Goal: Task Accomplishment & Management: Manage account settings

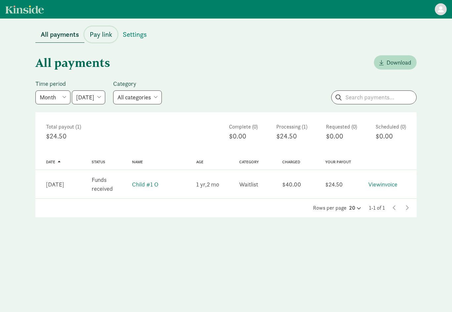
click at [99, 36] on span "Pay link" at bounding box center [101, 34] width 22 height 11
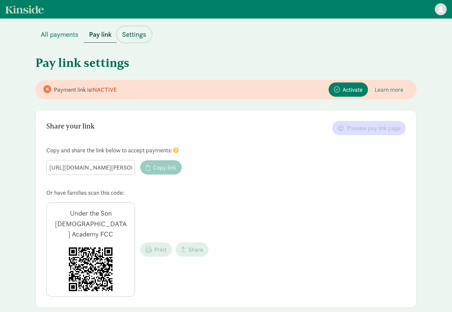
click at [139, 39] on span "Settings" at bounding box center [134, 34] width 24 height 11
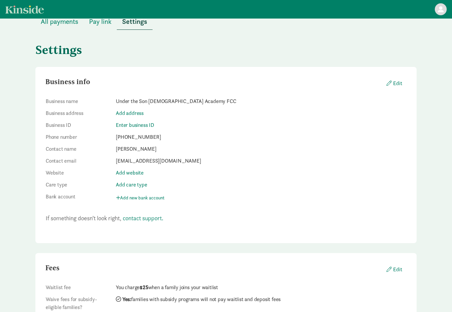
scroll to position [54, 0]
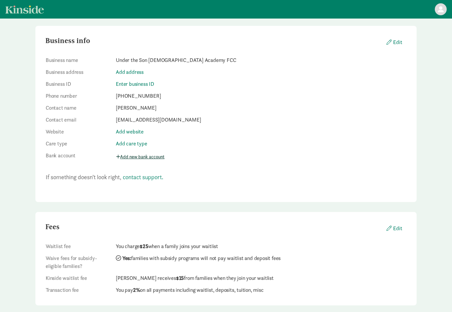
click at [147, 158] on button "Add new bank account" at bounding box center [142, 156] width 52 height 10
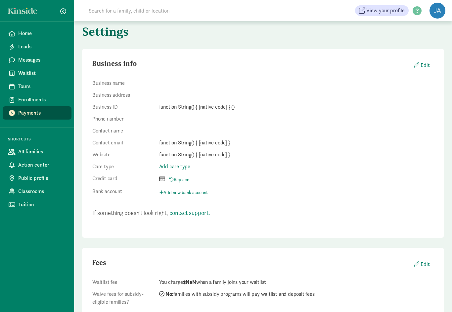
scroll to position [34, 0]
click at [428, 63] on button "Edit" at bounding box center [421, 64] width 26 height 13
select select
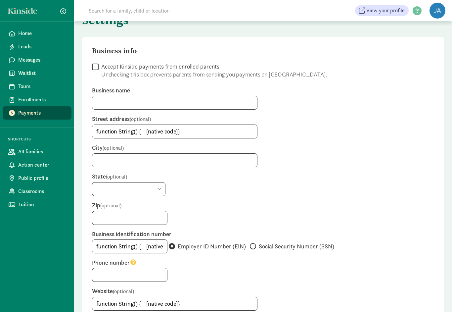
scroll to position [0, 0]
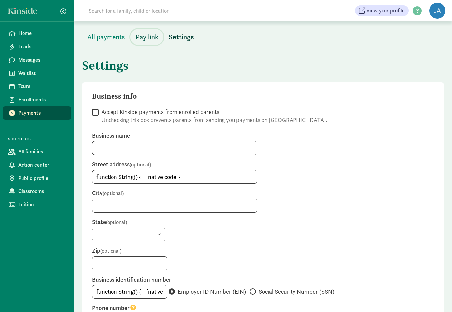
click at [153, 38] on span "Pay link" at bounding box center [147, 37] width 22 height 11
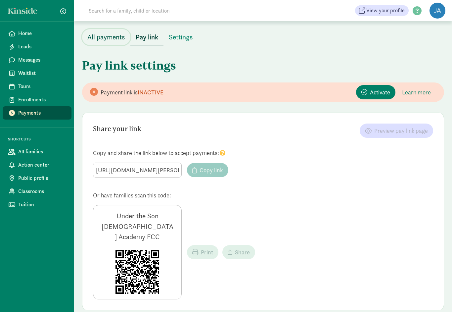
click at [115, 40] on span "All payments" at bounding box center [106, 37] width 38 height 11
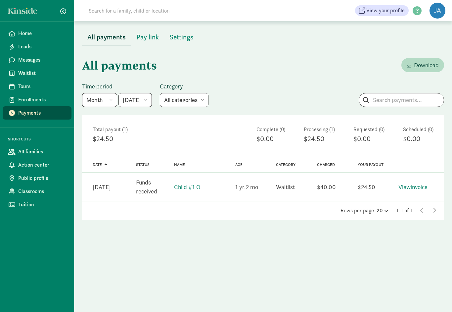
click at [436, 13] on figure at bounding box center [437, 11] width 16 height 16
click at [47, 104] on link "Enrollments" at bounding box center [37, 99] width 69 height 13
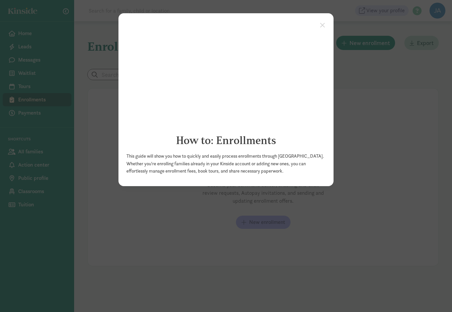
click appcues "× How to: Enrollments This guide will show you how to quickly and easily proces…"
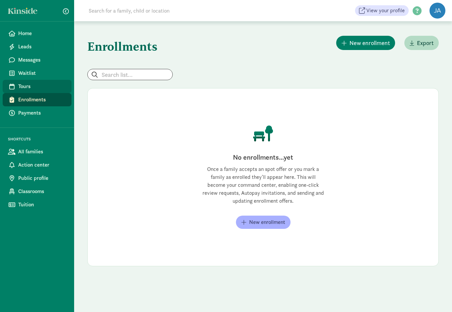
click at [27, 84] on span "Tours" at bounding box center [42, 86] width 48 height 8
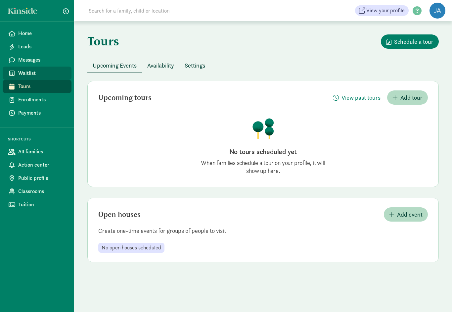
click at [25, 74] on span "Waitlist" at bounding box center [42, 73] width 48 height 8
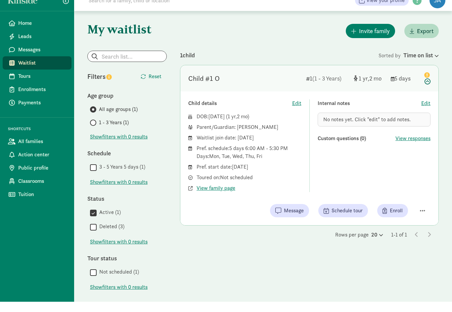
scroll to position [1, 0]
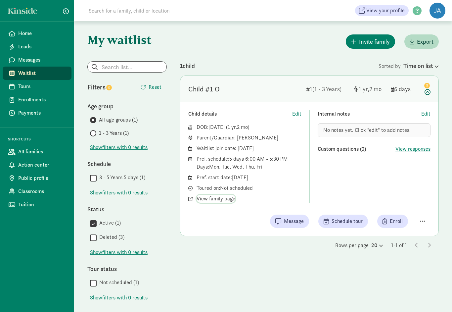
click at [220, 202] on span "View family page" at bounding box center [215, 198] width 39 height 8
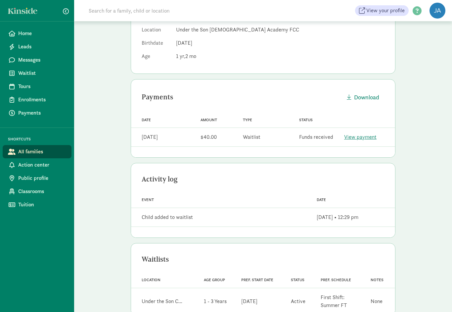
scroll to position [123, 0]
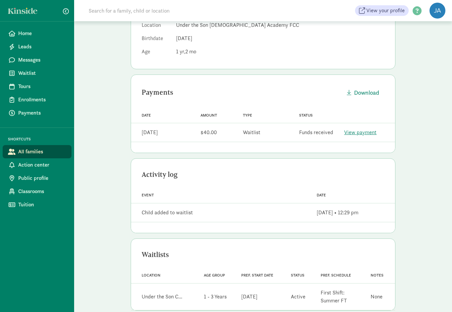
click at [361, 134] on link "View payment" at bounding box center [360, 132] width 32 height 7
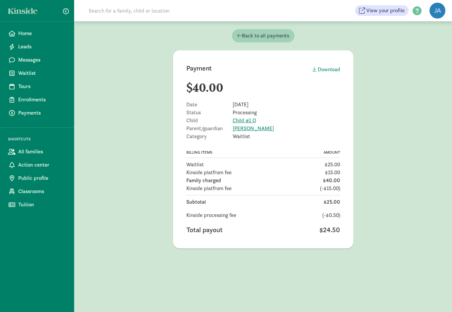
click at [279, 36] on span "Back to all payments" at bounding box center [263, 36] width 52 height 8
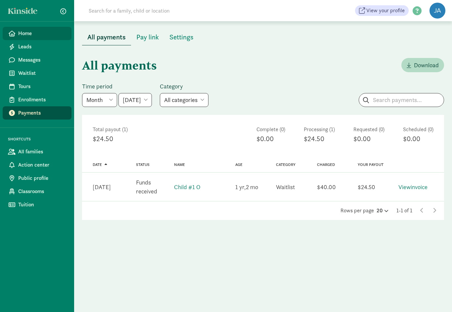
click at [31, 31] on span "Home" at bounding box center [42, 33] width 48 height 8
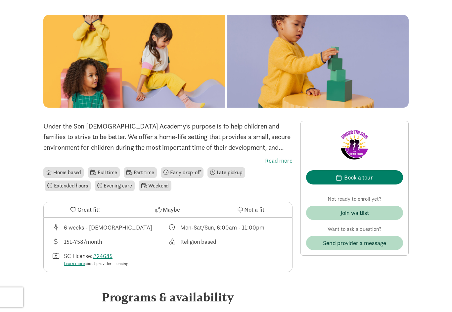
scroll to position [49, 0]
click at [279, 163] on label "Read more" at bounding box center [167, 160] width 249 height 8
click at [0, 0] on input "Read more" at bounding box center [0, 0] width 0 height 0
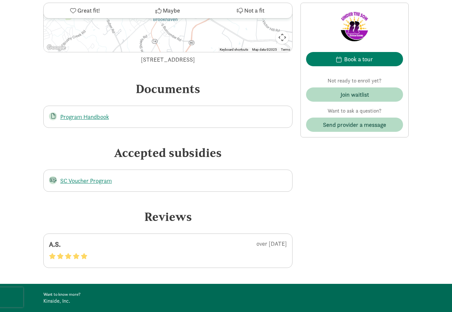
scroll to position [820, 0]
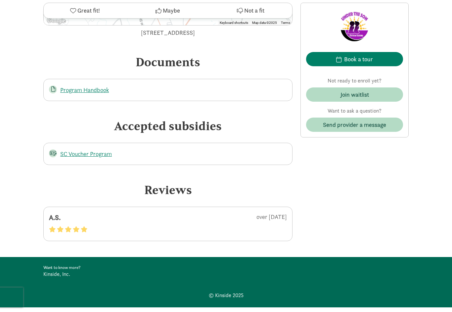
click at [67, 236] on div "A.S. over 2 years ago" at bounding box center [167, 223] width 249 height 34
click at [75, 227] on span at bounding box center [76, 229] width 7 height 6
click at [273, 214] on div "over 2 years ago" at bounding box center [208, 218] width 157 height 13
click at [270, 217] on div "over 2 years ago" at bounding box center [208, 218] width 157 height 13
click at [71, 232] on div "A.S. over 2 years ago" at bounding box center [167, 223] width 249 height 34
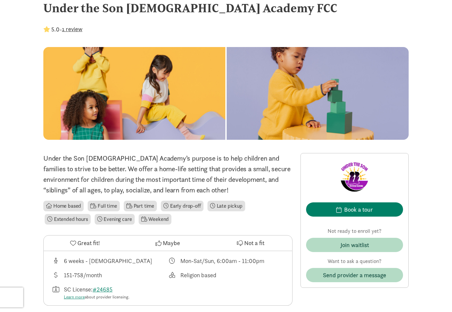
scroll to position [0, 0]
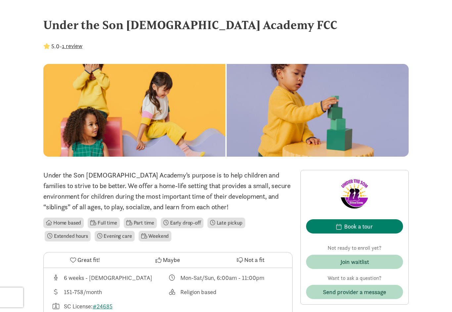
click at [79, 44] on button "1 review" at bounding box center [72, 45] width 21 height 9
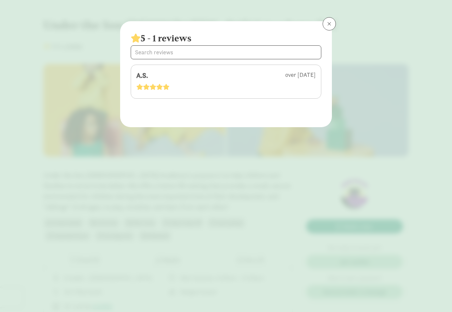
click at [153, 88] on span at bounding box center [152, 87] width 7 height 6
click at [331, 26] on button at bounding box center [328, 23] width 13 height 13
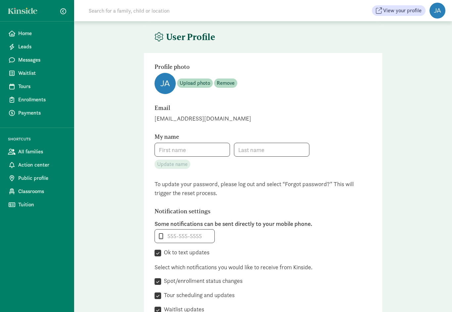
type input "[PERSON_NAME]"
type input "Justice"
type input "[PHONE_NUMBER]"
checkbox input "true"
click at [260, 155] on input "Justice" at bounding box center [271, 149] width 75 height 13
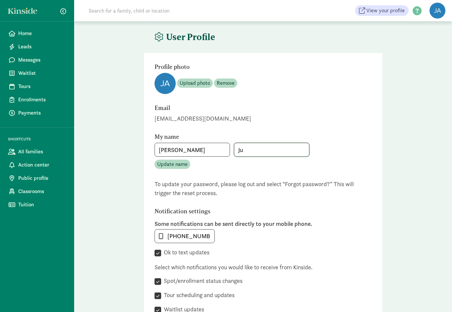
type input "J"
type input "[PERSON_NAME]"
click at [197, 82] on span "Upload photo" at bounding box center [195, 83] width 30 height 8
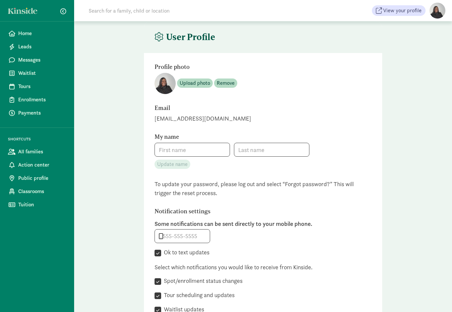
type input "[PERSON_NAME]"
type input "Justice"
type input "+18649076247"
checkbox input "true"
click at [261, 153] on input "Justice" at bounding box center [271, 149] width 75 height 13
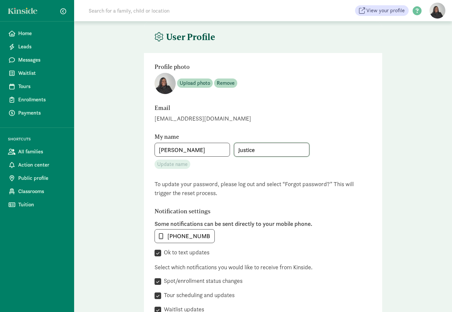
click at [259, 147] on input "Justice" at bounding box center [271, 149] width 75 height 13
type input "J"
type input "Owens"
click at [174, 167] on span "Update name" at bounding box center [172, 164] width 30 height 8
click at [23, 13] on link at bounding box center [24, 11] width 33 height 6
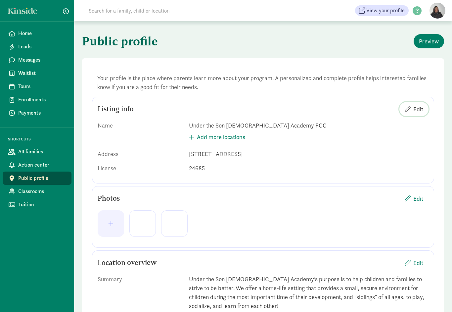
click at [417, 105] on span "Edit" at bounding box center [418, 108] width 10 height 9
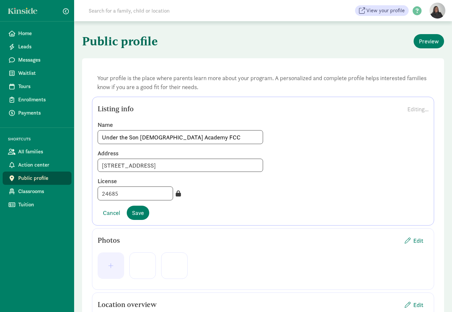
click at [194, 175] on div "Name Under the Son [DEMOGRAPHIC_DATA] Academy FCC Address [STREET_ADDRESS] Lice…" at bounding box center [263, 160] width 331 height 90
click at [202, 168] on input "8 Clay Ave, Greer, SC, 29650" at bounding box center [180, 164] width 165 height 13
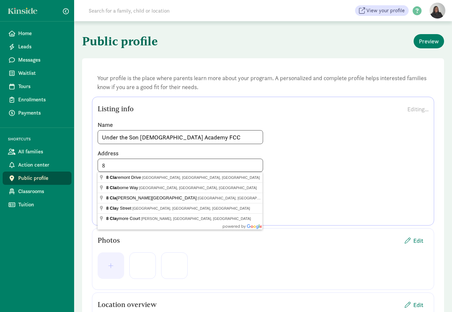
type input "8"
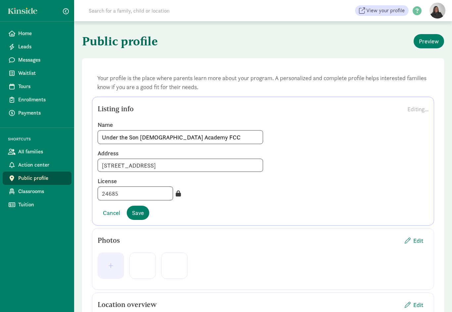
type input "217 Kernow Ln, Piedmont, SC 29673"
click at [141, 214] on span "Save" at bounding box center [138, 212] width 12 height 9
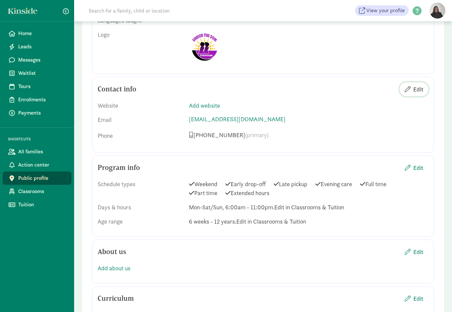
scroll to position [342, 0]
click at [417, 90] on span "Edit" at bounding box center [418, 89] width 10 height 9
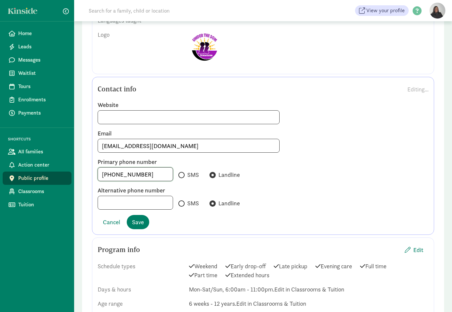
click at [142, 174] on input "864-252-7993" at bounding box center [135, 173] width 75 height 13
type input "864-520-4475"
click at [178, 175] on input "SMS" at bounding box center [180, 175] width 4 height 4
radio input "true"
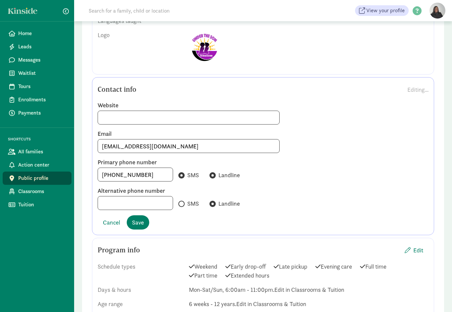
radio input "false"
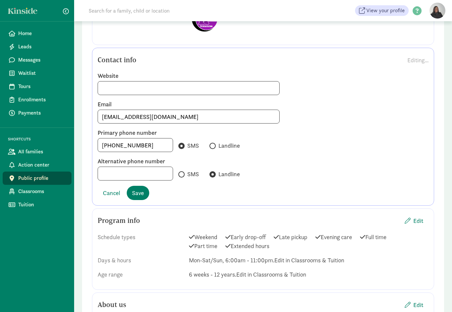
scroll to position [371, 0]
click at [416, 222] on span "Edit" at bounding box center [418, 220] width 10 height 9
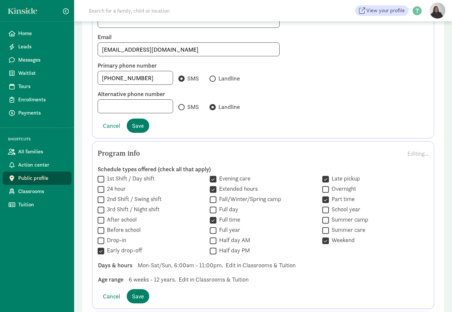
scroll to position [441, 0]
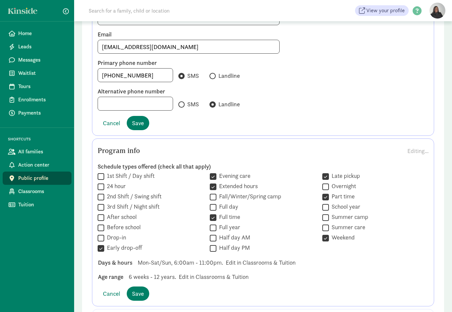
click at [101, 238] on input "Drop-in" at bounding box center [101, 237] width 7 height 9
checkbox input "true"
click at [103, 226] on input "Before school" at bounding box center [101, 227] width 7 height 9
checkbox input "true"
click at [101, 215] on input "After school" at bounding box center [101, 217] width 7 height 9
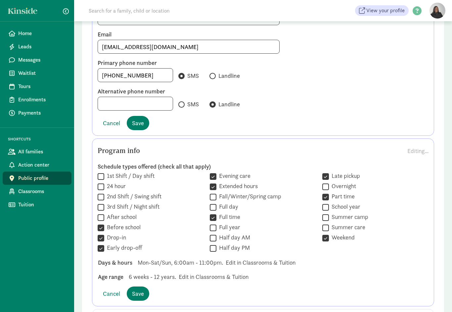
checkbox input "true"
click at [104, 177] on input "1st Shift / Day shift" at bounding box center [101, 176] width 7 height 9
checkbox input "true"
click at [102, 187] on input "24 hour" at bounding box center [101, 186] width 7 height 9
checkbox input "true"
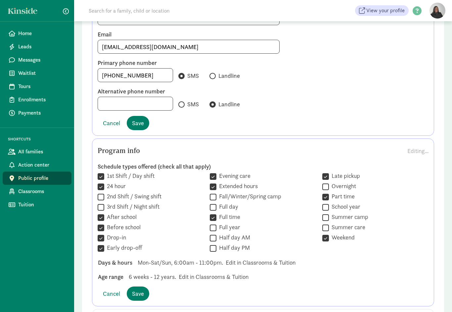
click at [102, 197] on input "2nd Shift / Swing shift" at bounding box center [101, 196] width 7 height 9
checkbox input "true"
click at [101, 210] on input "3rd Shift / Night shift" at bounding box center [101, 206] width 7 height 9
checkbox input "true"
click at [326, 191] on input "Overnight" at bounding box center [325, 186] width 7 height 9
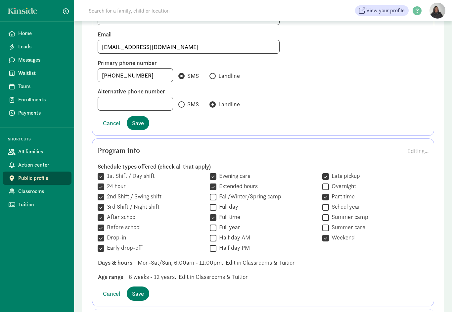
checkbox input "true"
click at [328, 222] on input "Summer camp" at bounding box center [325, 217] width 7 height 9
checkbox input "true"
click at [326, 232] on input "Summer care" at bounding box center [325, 227] width 7 height 9
checkbox input "true"
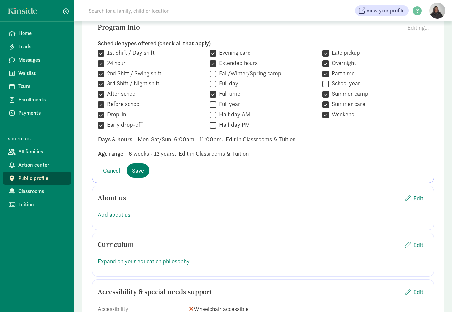
scroll to position [564, 0]
click at [118, 217] on link "Add about us" at bounding box center [114, 214] width 33 height 8
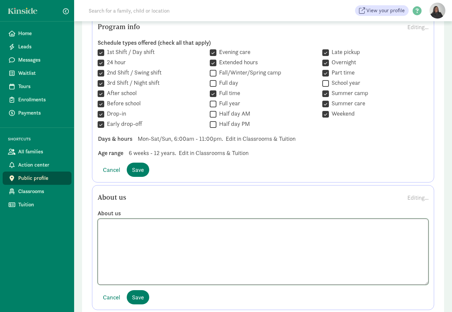
click at [128, 237] on textarea at bounding box center [263, 251] width 331 height 66
click at [109, 232] on textarea at bounding box center [263, 251] width 331 height 66
click at [113, 233] on textarea at bounding box center [263, 251] width 331 height 66
paste textarea "Welcome to Under the Son Christian Academy! Located in Piedmont, South Carolina…"
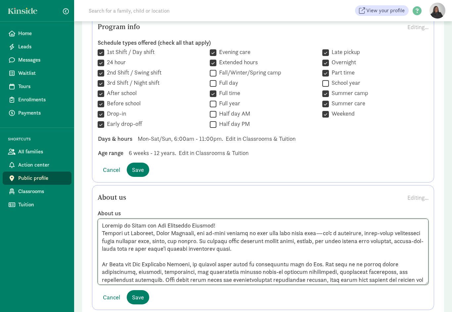
scroll to position [0, 0]
click at [323, 234] on textarea at bounding box center [263, 251] width 331 height 66
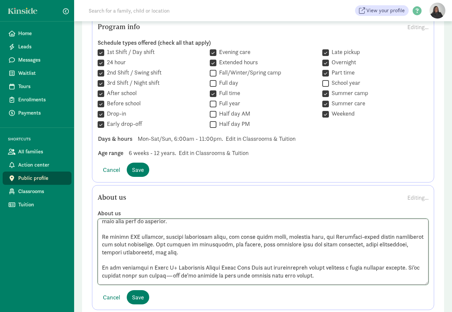
scroll to position [68, 0]
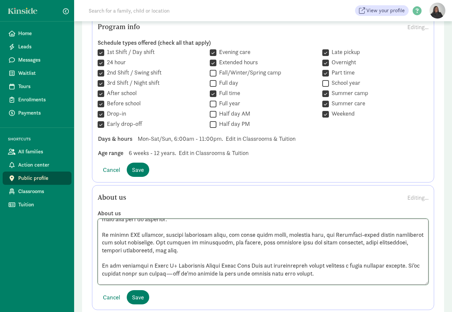
click at [414, 264] on textarea at bounding box center [263, 251] width 331 height 66
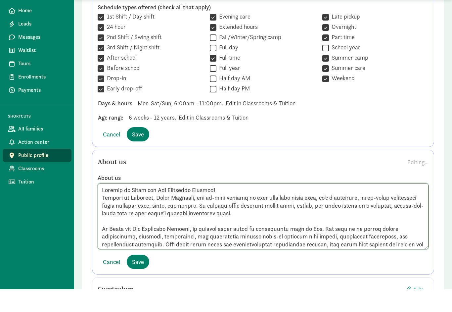
scroll to position [0, 0]
type textarea "Welcome to Under the Son Christian Academy! Located in Piedmont, South Carolina…"
click at [135, 280] on span "Save" at bounding box center [138, 284] width 12 height 9
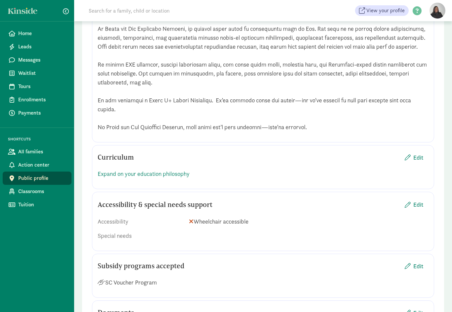
scroll to position [794, 0]
click at [180, 176] on link "Expand on your education philosophy" at bounding box center [144, 174] width 92 height 8
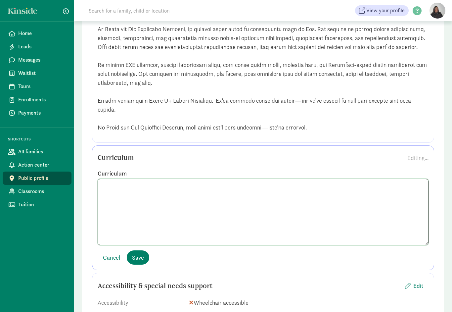
click at [125, 201] on textarea at bounding box center [263, 212] width 331 height 66
click at [111, 190] on textarea at bounding box center [263, 212] width 331 height 66
click at [114, 192] on textarea at bounding box center [263, 212] width 331 height 66
paste textarea "Here’s a detailed section you can add under the Curriculum portion of your dayc…"
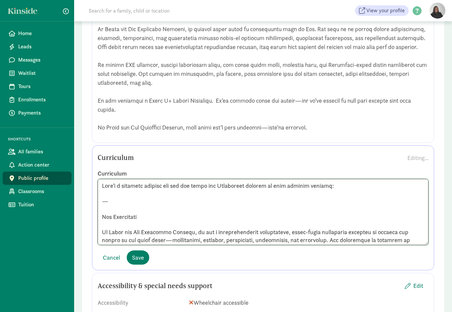
scroll to position [252, 0]
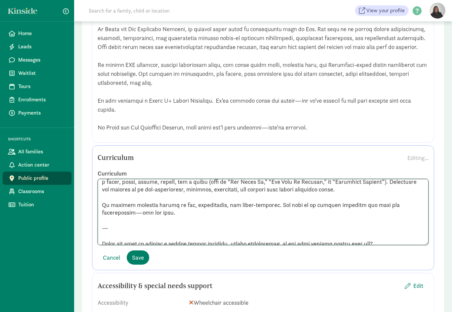
drag, startPoint x: 103, startPoint y: 223, endPoint x: 192, endPoint y: 254, distance: 95.2
click at [192, 253] on div "Curriculum Editing... Curriculum Cancel Save" at bounding box center [263, 207] width 342 height 125
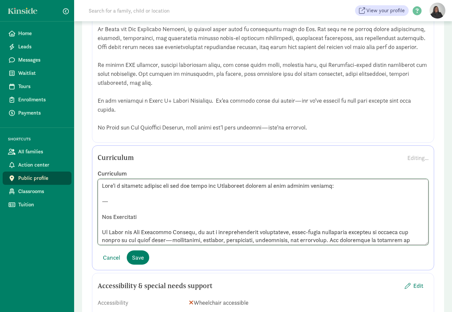
scroll to position [0, 0]
click at [101, 229] on textarea at bounding box center [263, 212] width 331 height 66
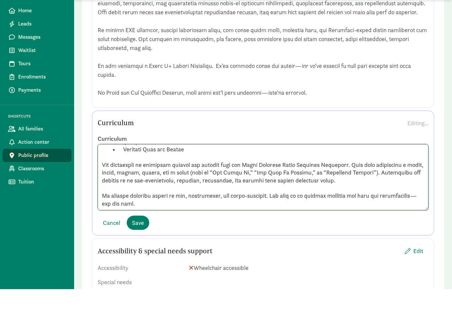
scroll to position [823, 0]
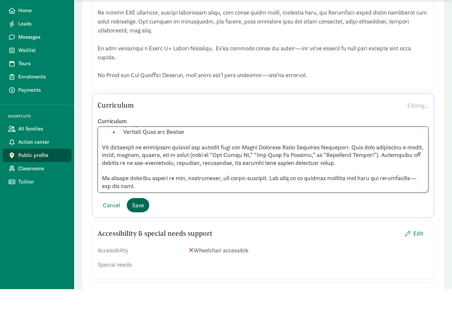
type textarea "At Under the Son Christian Academy, we use a developmentally appropriate, faith…"
click at [138, 221] on button "Save" at bounding box center [138, 228] width 22 height 14
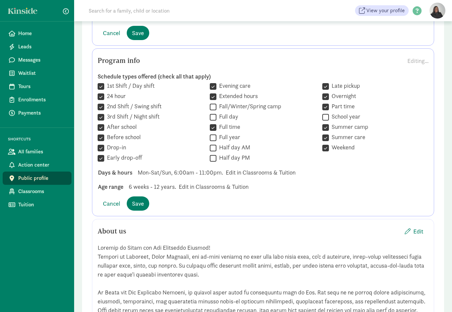
scroll to position [530, 0]
click at [178, 173] on span "Mon-Sat/Sun, 6:00am - 11:00pm." at bounding box center [180, 172] width 85 height 9
click at [178, 172] on span "Mon-Sat/Sun, 6:00am - 11:00pm." at bounding box center [180, 172] width 85 height 9
click at [142, 199] on span "Save" at bounding box center [138, 203] width 12 height 9
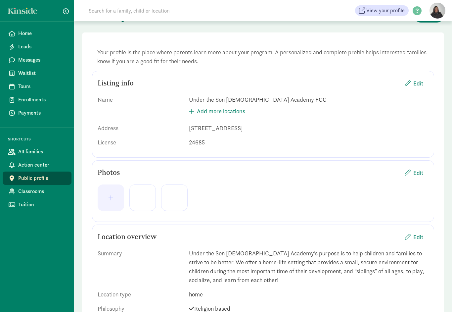
scroll to position [0, 0]
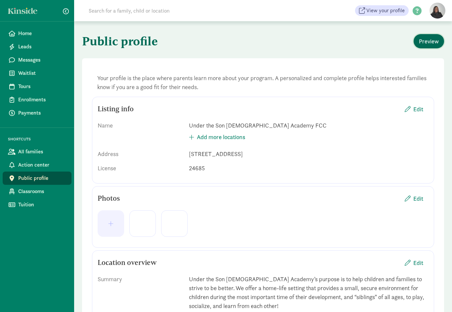
click at [430, 45] on span "Preview" at bounding box center [429, 41] width 20 height 9
click at [67, 13] on span "button" at bounding box center [66, 11] width 6 height 6
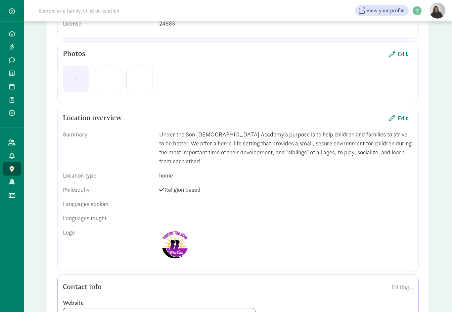
scroll to position [144, 0]
click at [404, 119] on span "Edit" at bounding box center [402, 117] width 10 height 9
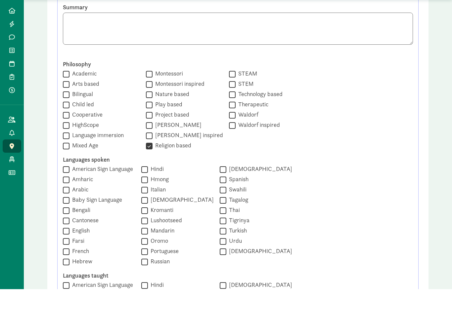
scroll to position [248, 0]
click at [68, 249] on input "English" at bounding box center [66, 253] width 7 height 9
checkbox input "true"
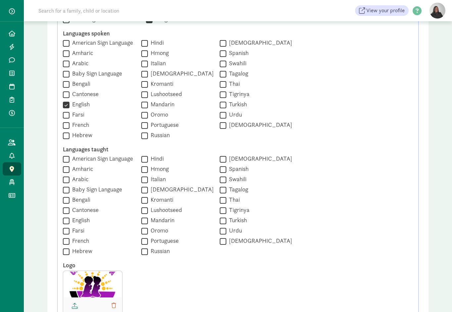
scroll to position [401, 0]
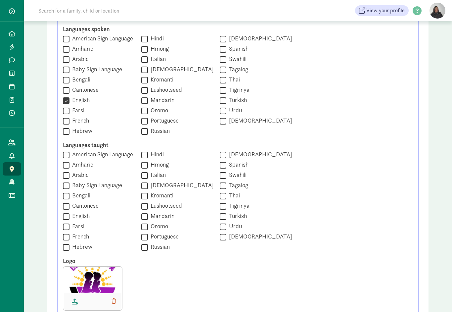
click at [67, 154] on input "American Sign Language" at bounding box center [66, 154] width 7 height 9
checkbox input "true"
click at [223, 169] on input "Spanish" at bounding box center [223, 164] width 7 height 9
checkbox input "true"
click at [66, 186] on input "Baby Sign Language" at bounding box center [66, 185] width 7 height 9
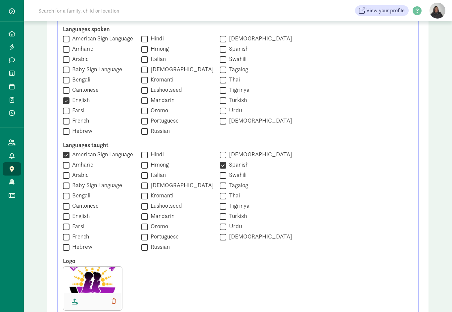
checkbox input "true"
click at [65, 155] on input "American Sign Language" at bounding box center [66, 154] width 7 height 9
checkbox input "false"
click at [69, 219] on input "English" at bounding box center [66, 216] width 7 height 9
checkbox input "true"
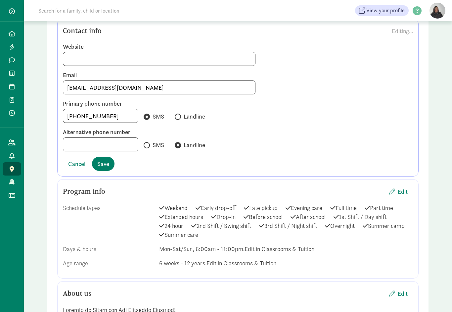
scroll to position [726, 0]
click at [401, 190] on span "Edit" at bounding box center [402, 191] width 10 height 9
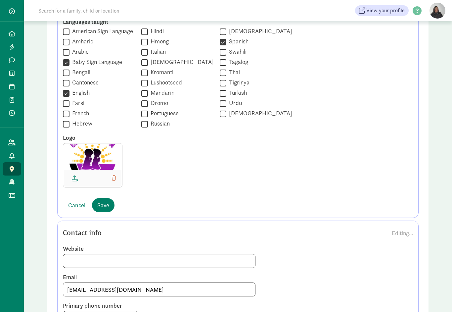
scroll to position [524, 0]
click at [104, 206] on span "Save" at bounding box center [103, 204] width 12 height 9
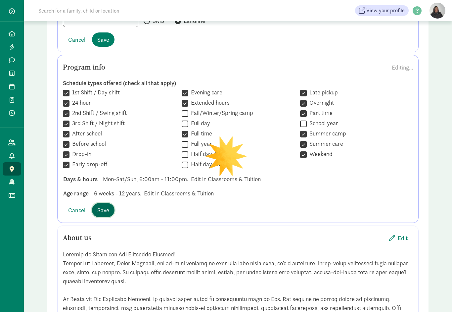
click at [104, 211] on span "Save" at bounding box center [103, 209] width 12 height 9
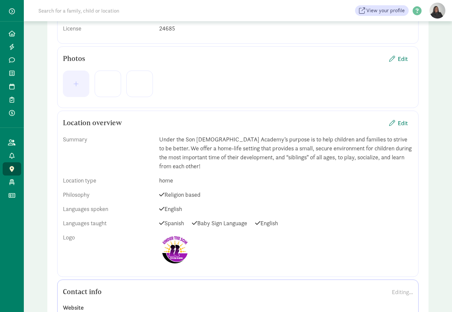
scroll to position [0, 0]
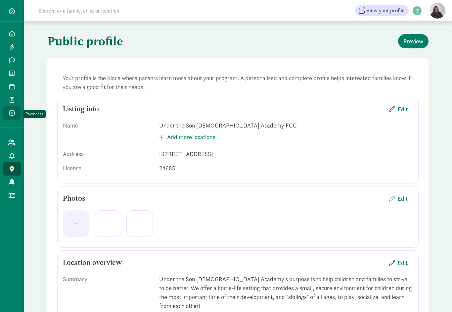
click at [13, 117] on link "Payments" at bounding box center [12, 112] width 19 height 13
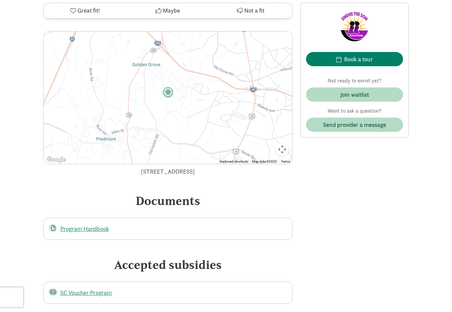
scroll to position [1416, 0]
click at [93, 225] on link "Program Handbook" at bounding box center [84, 229] width 49 height 8
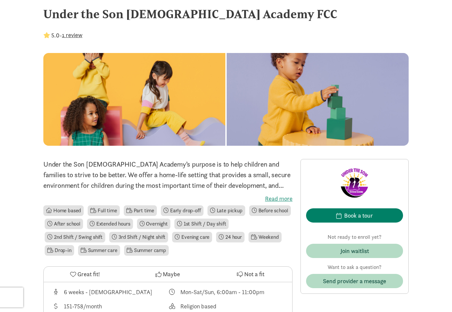
scroll to position [0, 0]
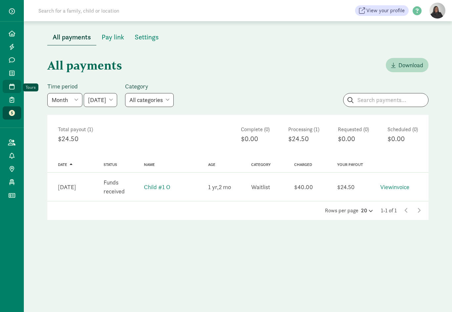
click at [13, 84] on icon at bounding box center [11, 86] width 5 height 6
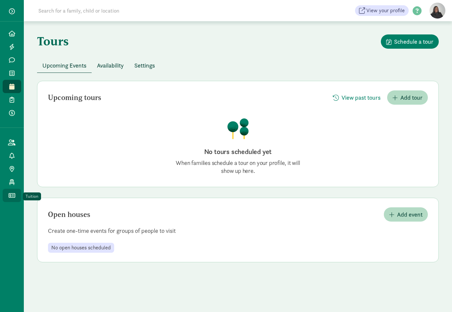
click at [15, 198] on link "Tuition" at bounding box center [12, 194] width 19 height 13
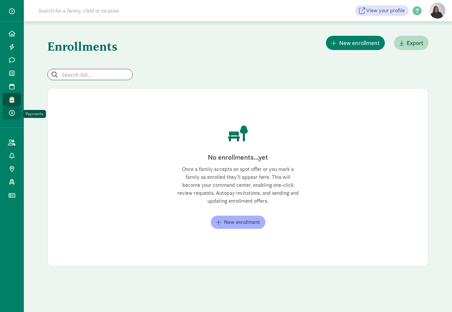
click at [14, 115] on icon at bounding box center [12, 113] width 6 height 6
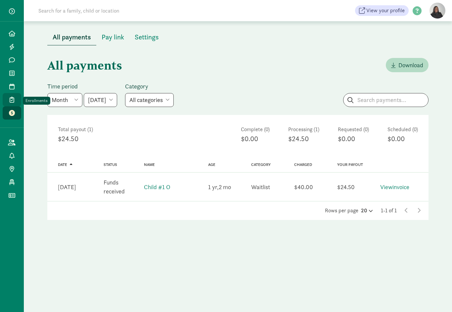
click at [14, 100] on icon at bounding box center [12, 100] width 5 height 6
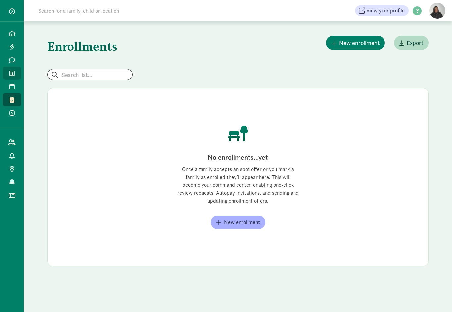
click at [15, 75] on span at bounding box center [12, 73] width 8 height 6
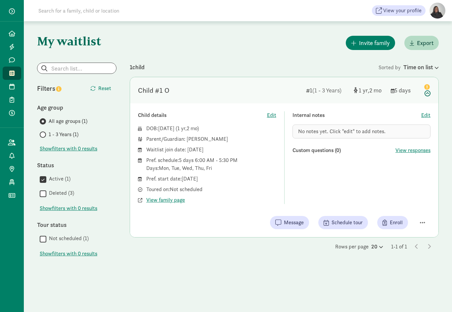
click at [427, 95] on icon at bounding box center [426, 89] width 8 height 14
click at [308, 221] on button "Message" at bounding box center [289, 222] width 39 height 13
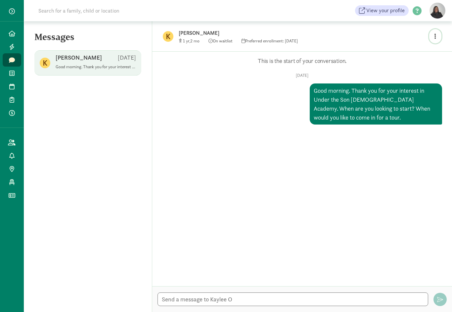
click at [438, 39] on button "button" at bounding box center [435, 36] width 12 height 14
click at [413, 50] on link "View family page" at bounding box center [421, 52] width 48 height 8
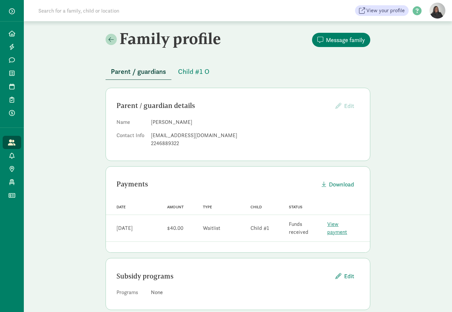
scroll to position [11, 0]
